Goal: Download file/media

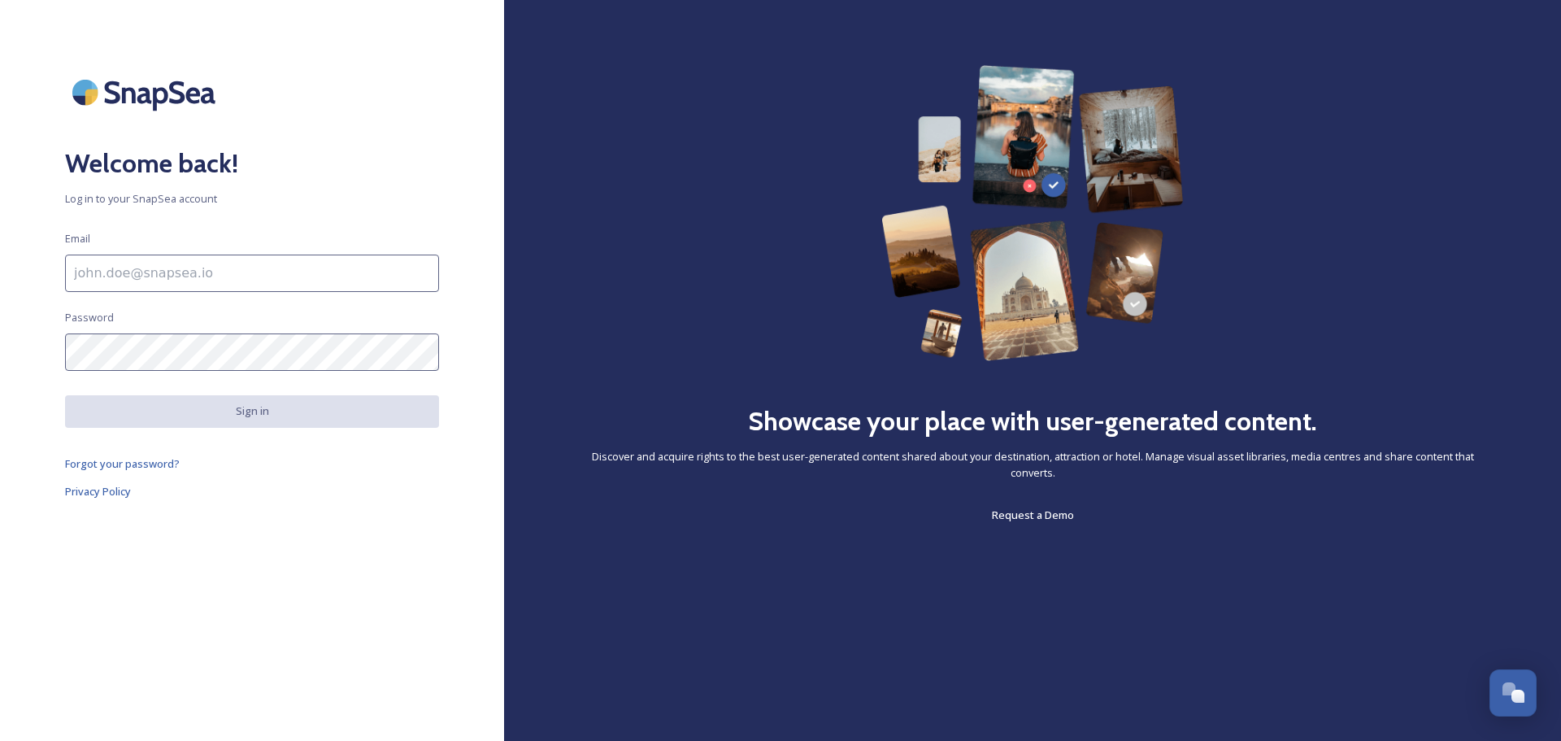
click at [152, 280] on input at bounding box center [252, 273] width 374 height 37
click at [168, 282] on input at bounding box center [252, 273] width 374 height 37
type input "[PERSON_NAME][EMAIL_ADDRESS][DOMAIN_NAME]"
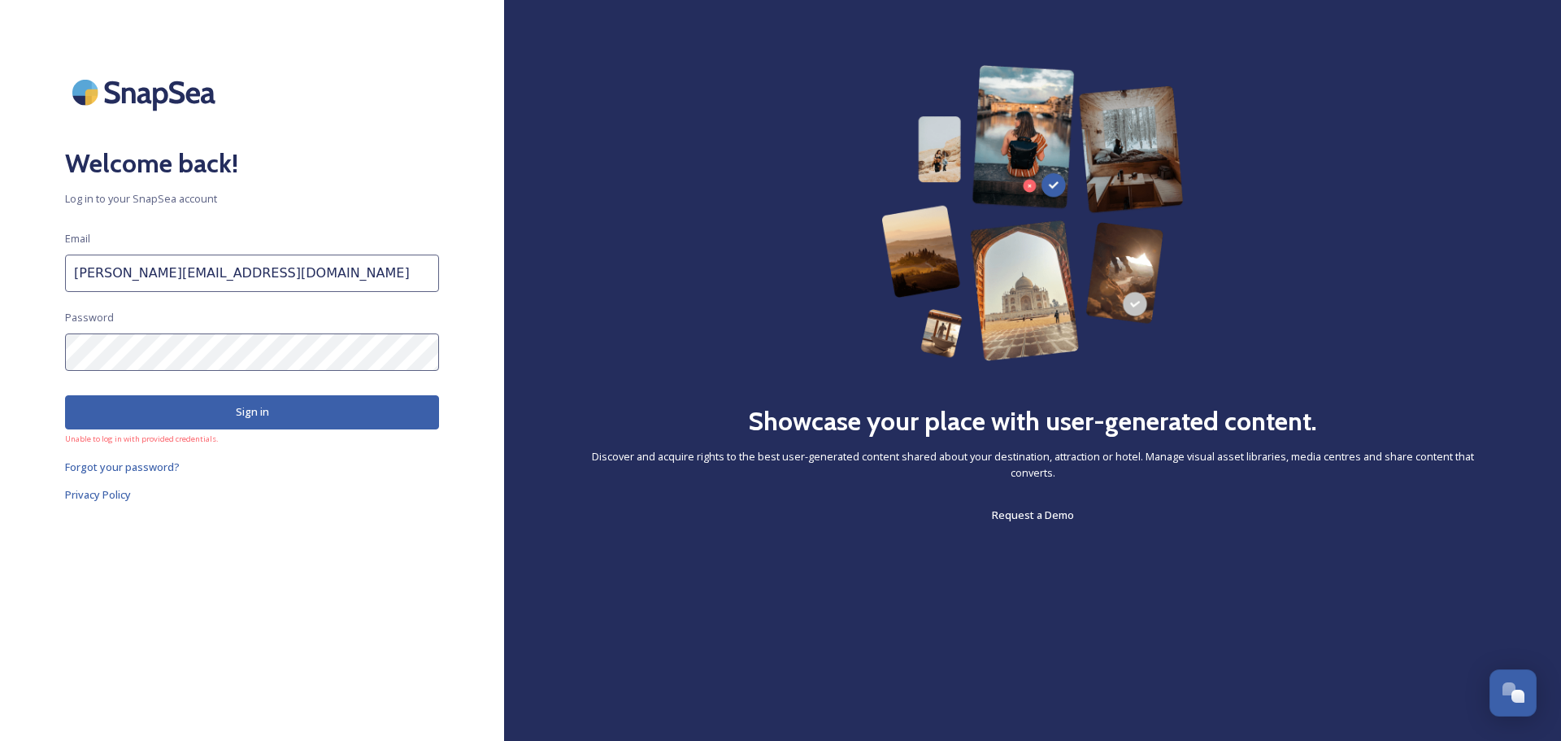
click at [225, 407] on button "Sign in" at bounding box center [252, 411] width 374 height 33
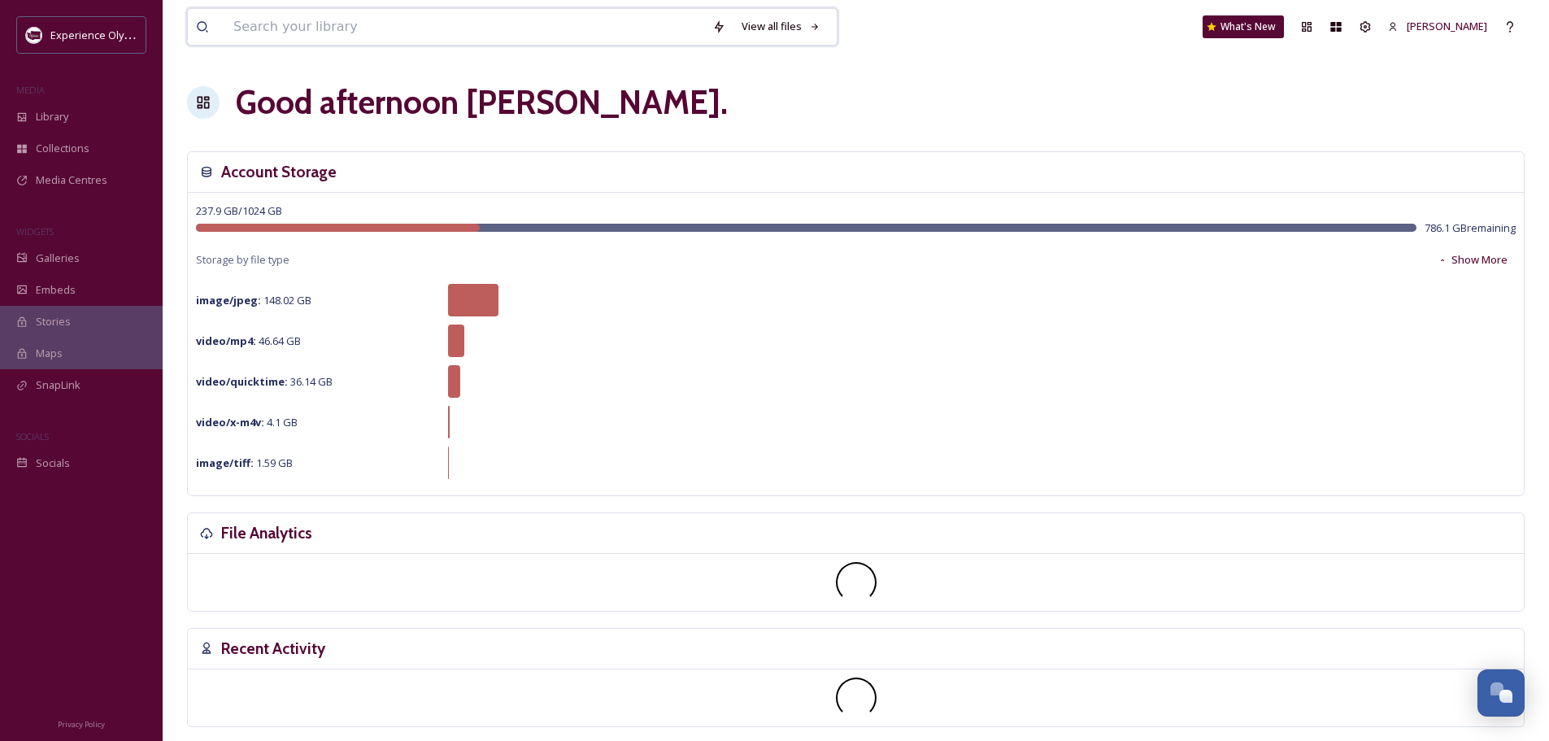
click at [329, 21] on input at bounding box center [464, 27] width 479 height 36
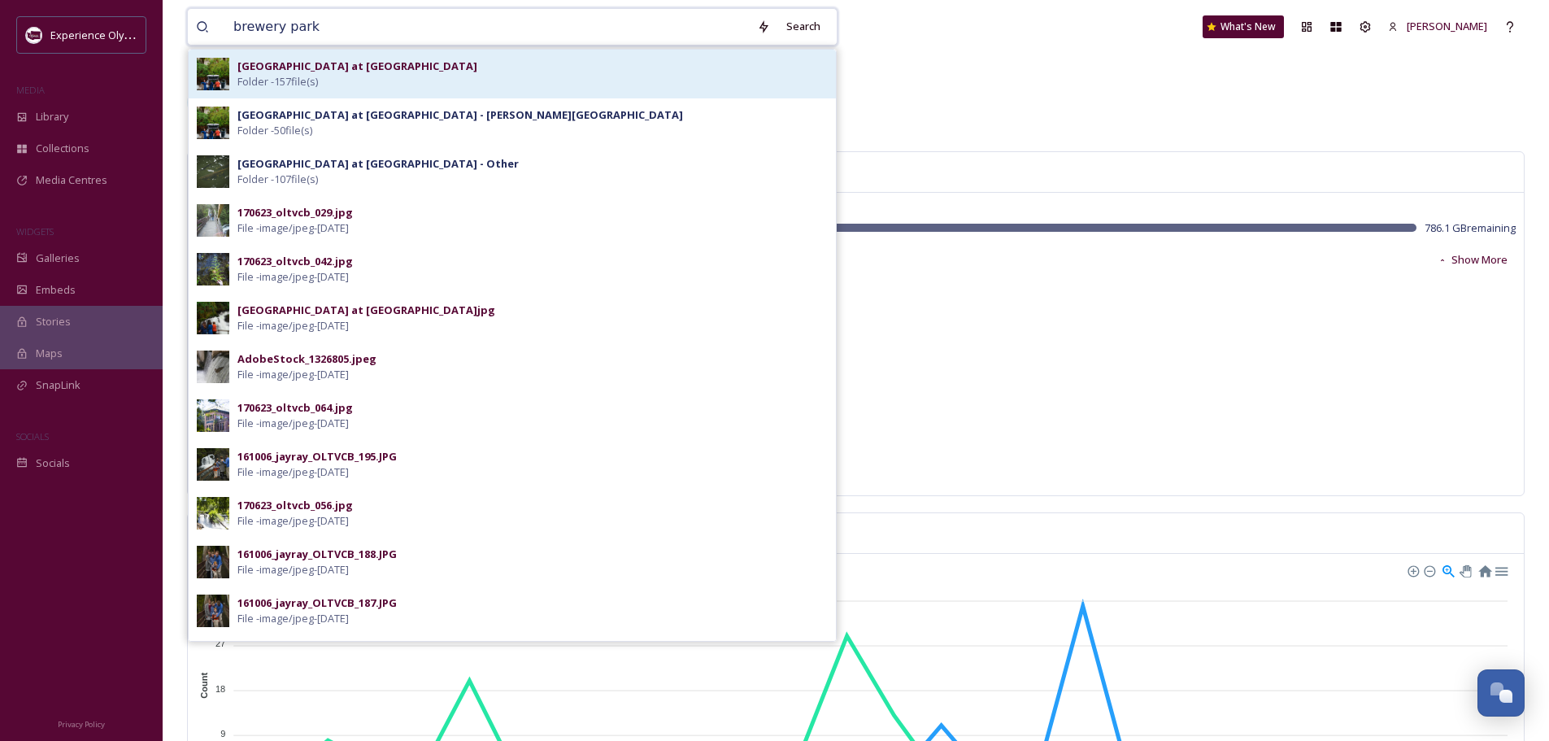
type input "brewery park"
click at [354, 75] on div "[GEOGRAPHIC_DATA] at [GEOGRAPHIC_DATA] Folder - 157 file(s)" at bounding box center [532, 74] width 590 height 31
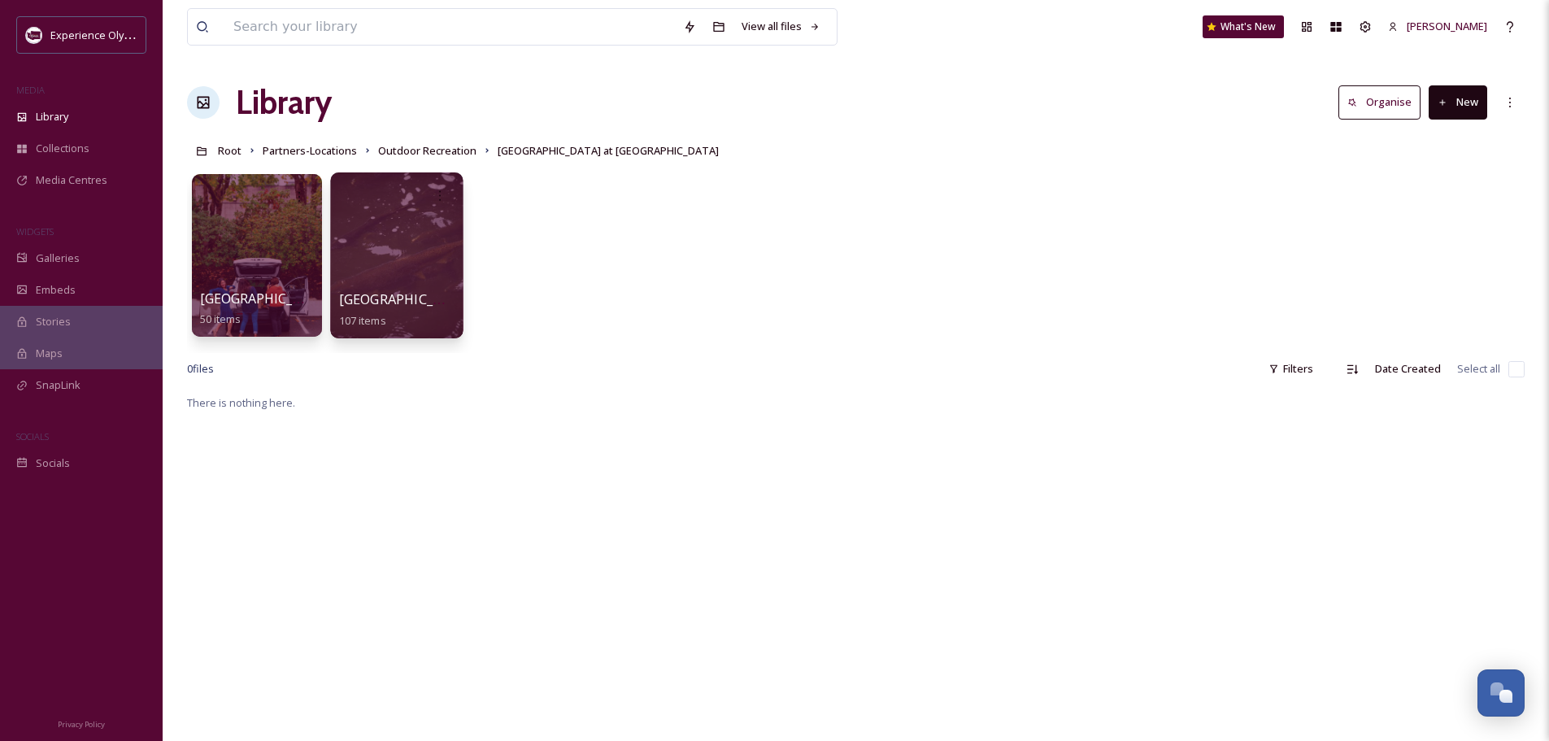
click at [372, 303] on span "[GEOGRAPHIC_DATA] at [GEOGRAPHIC_DATA] - Other" at bounding box center [506, 299] width 334 height 18
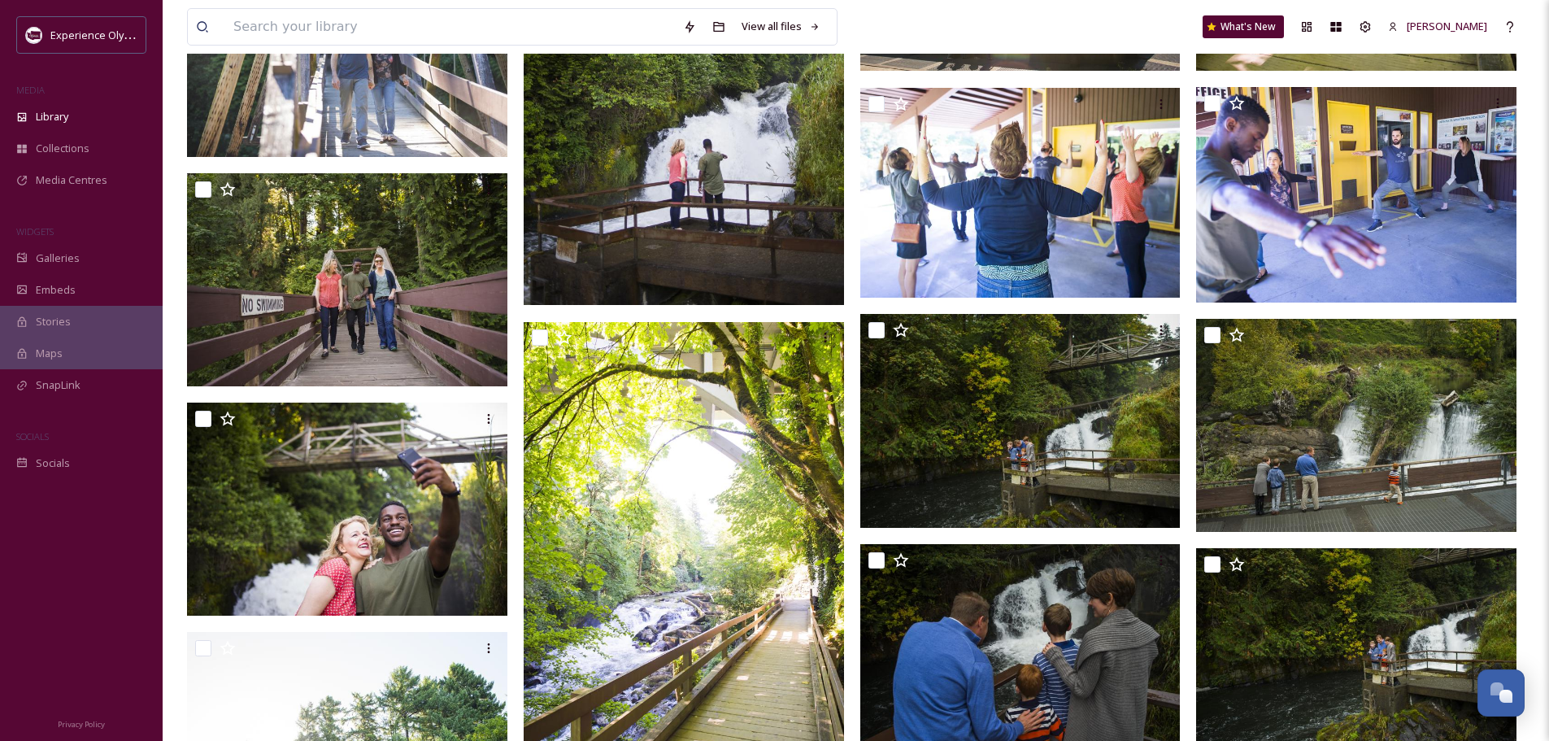
scroll to position [4515, 0]
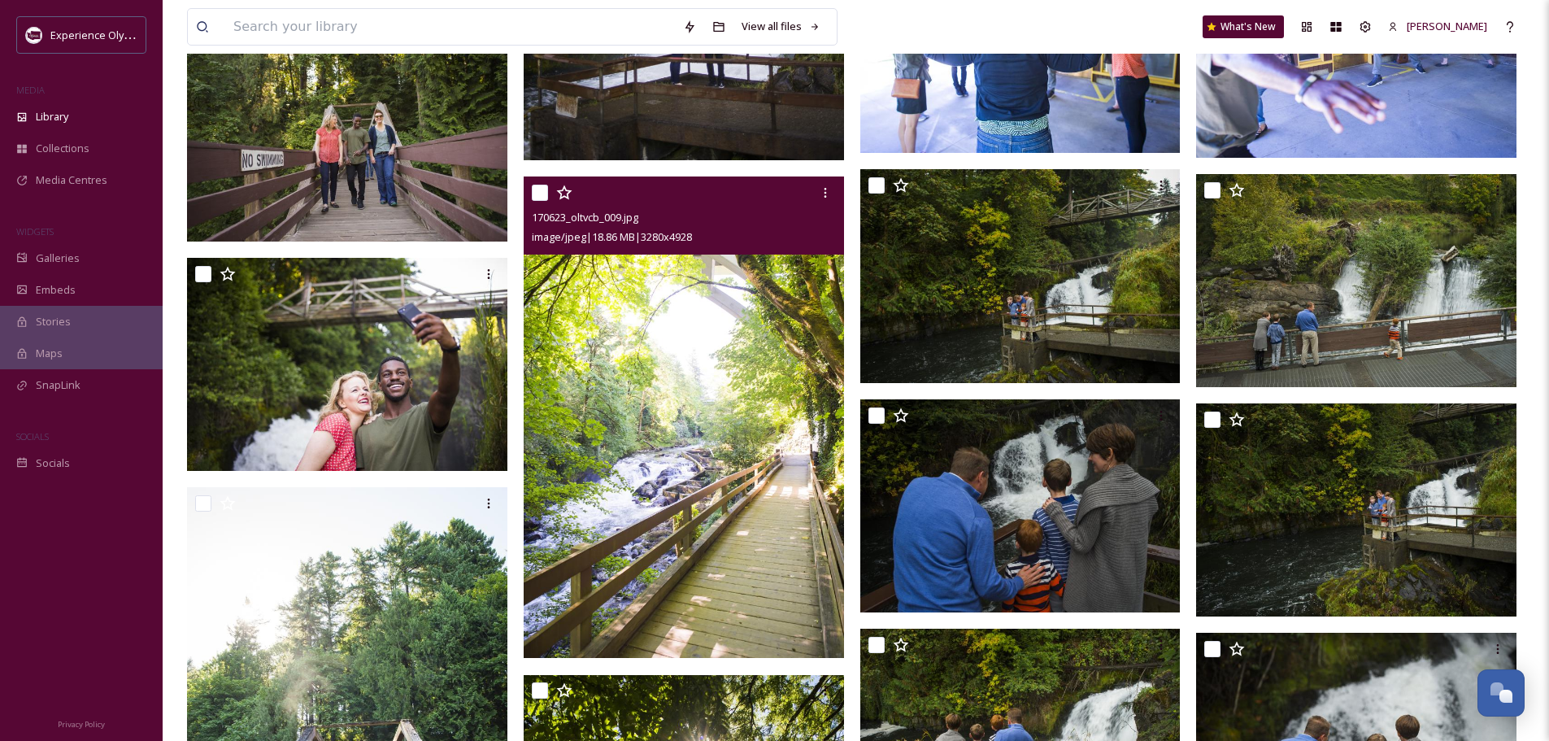
click at [603, 390] on img at bounding box center [684, 417] width 320 height 481
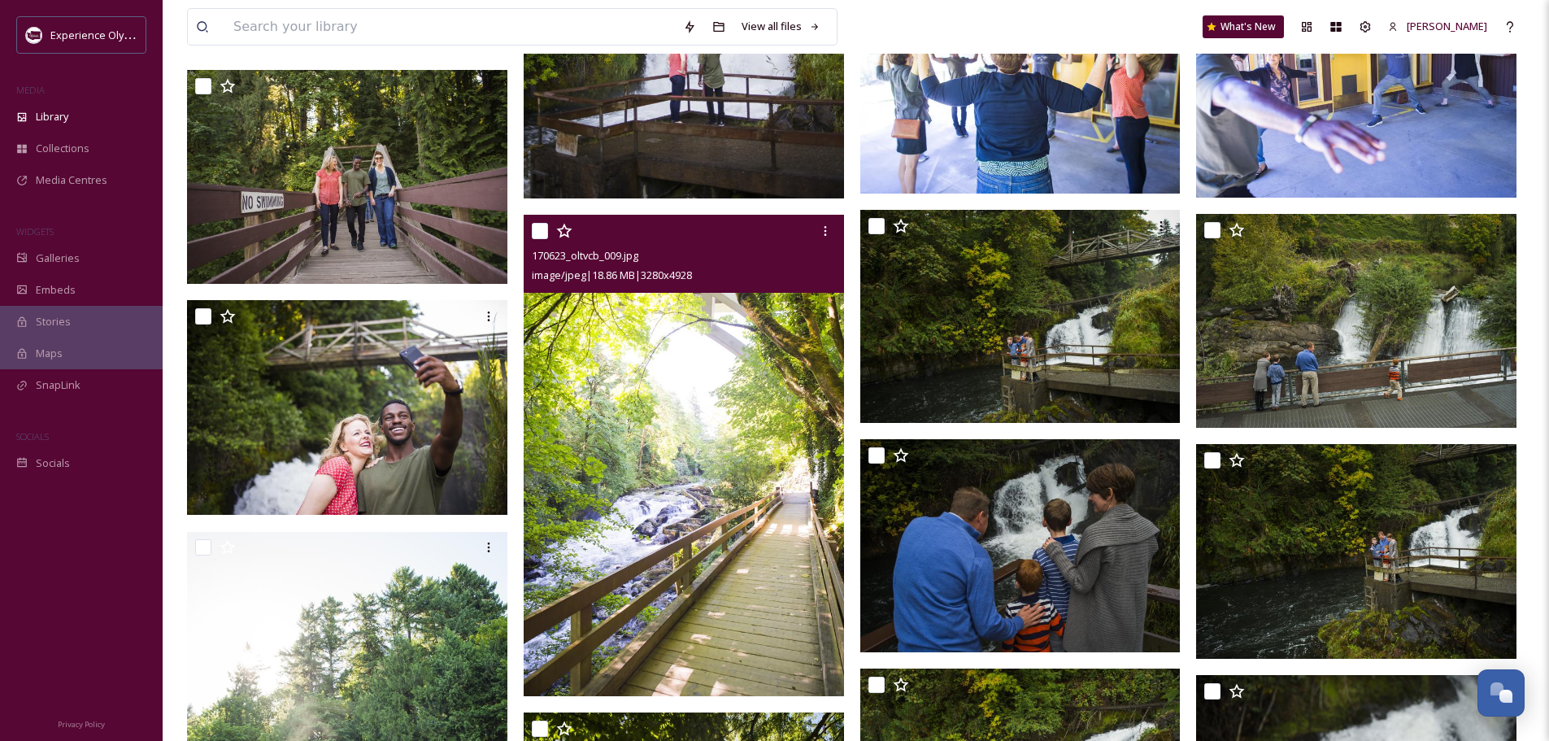
click at [538, 230] on input "checkbox" at bounding box center [540, 231] width 16 height 16
checkbox input "true"
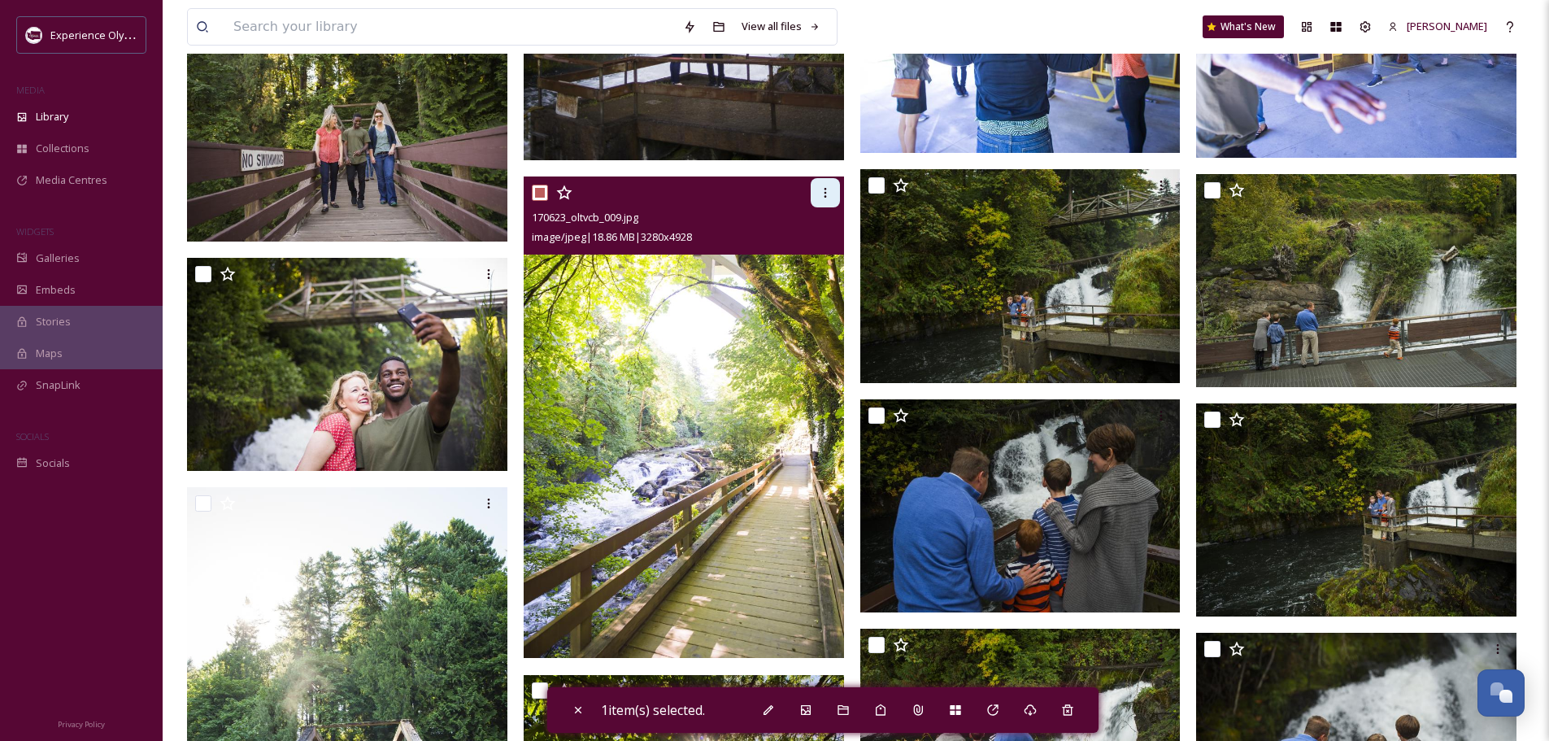
click at [821, 189] on icon at bounding box center [825, 192] width 13 height 13
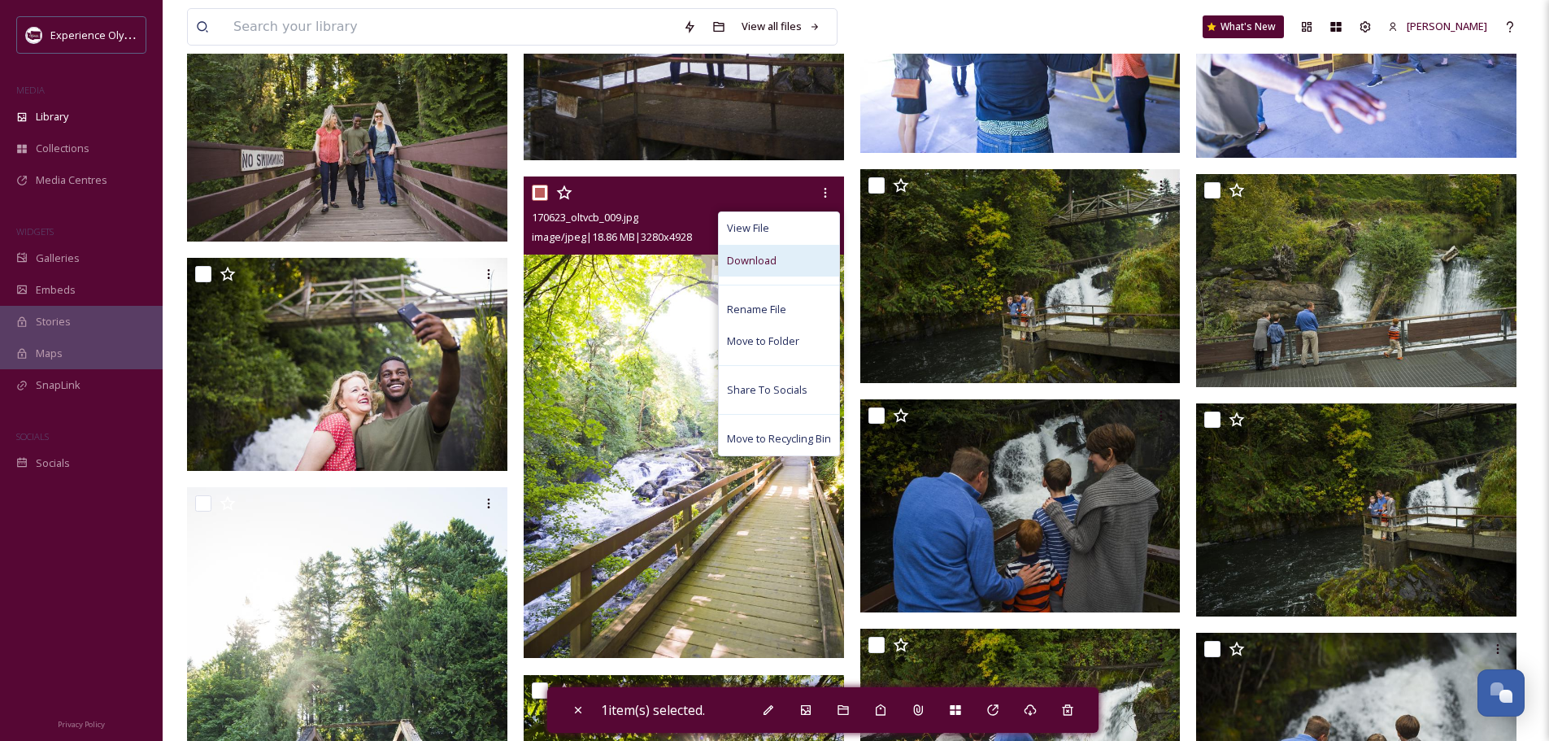
click at [764, 262] on span "Download" at bounding box center [752, 260] width 50 height 15
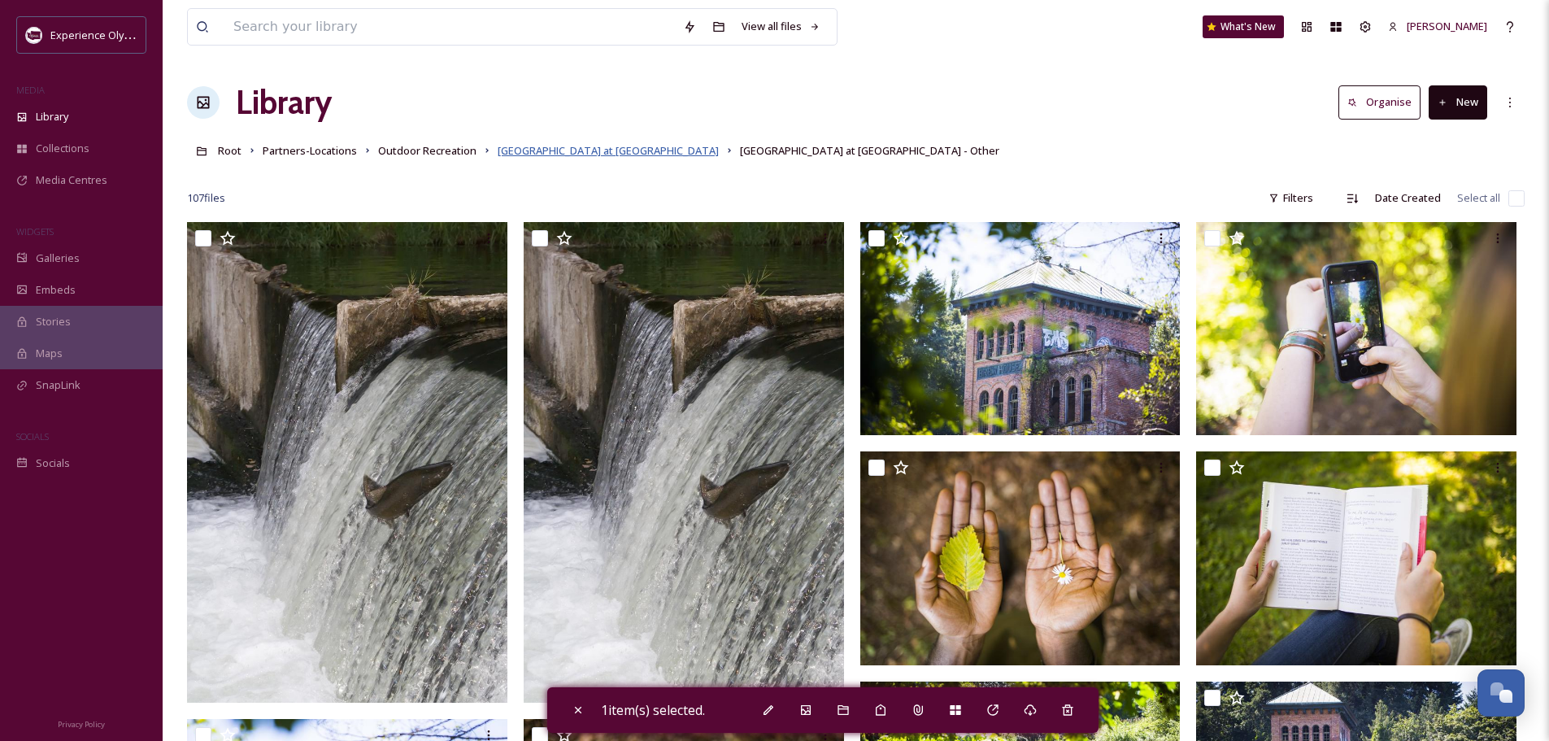
click at [558, 155] on span "[GEOGRAPHIC_DATA] at [GEOGRAPHIC_DATA]" at bounding box center [608, 150] width 221 height 15
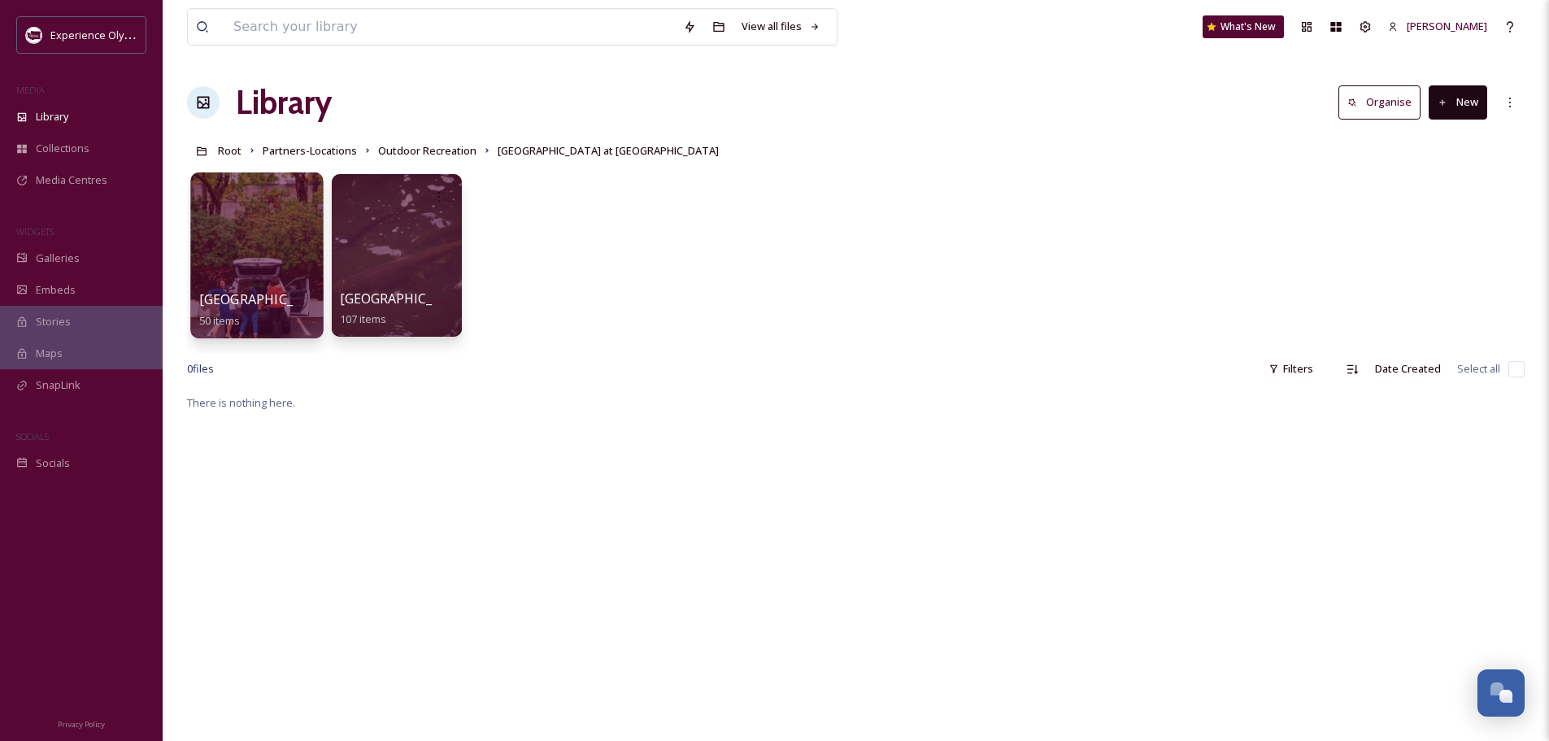
click at [246, 276] on div at bounding box center [256, 255] width 133 height 166
